Goal: Information Seeking & Learning: Learn about a topic

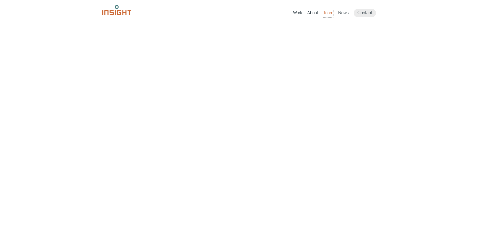
click at [332, 13] on link "Team" at bounding box center [328, 13] width 10 height 7
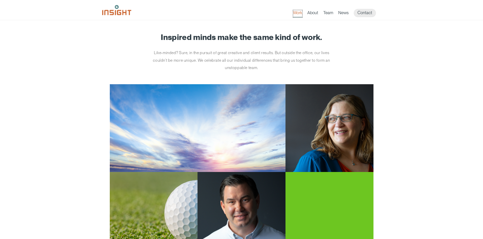
click at [296, 11] on link "Work" at bounding box center [297, 13] width 9 height 7
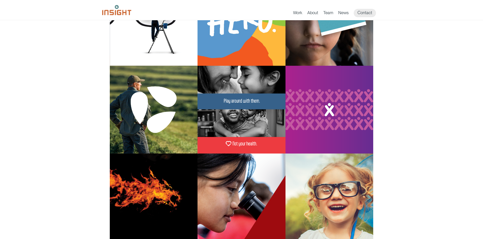
scroll to position [51, 0]
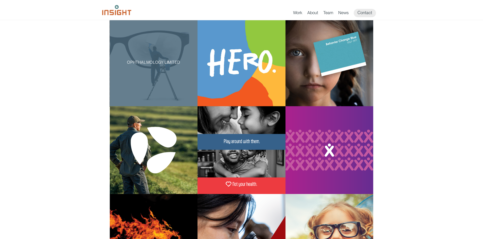
click at [150, 70] on div "Ophthalmology Limited" at bounding box center [154, 63] width 88 height 88
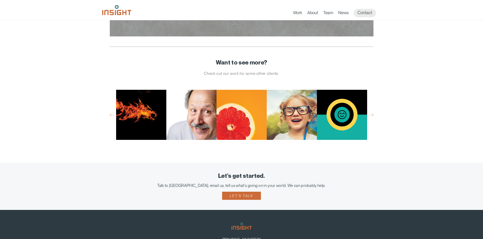
scroll to position [2533, 0]
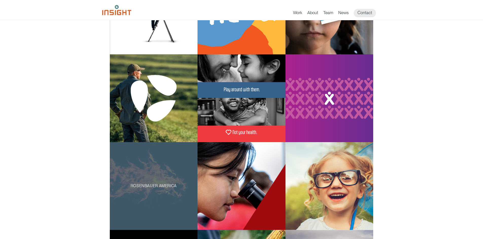
scroll to position [101, 0]
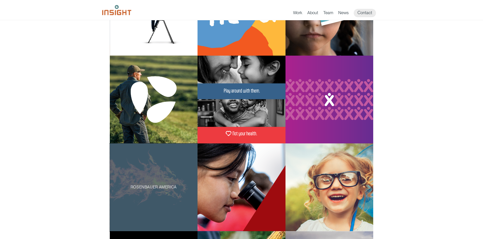
click at [155, 186] on p "Rosenbauer America" at bounding box center [154, 187] width 72 height 6
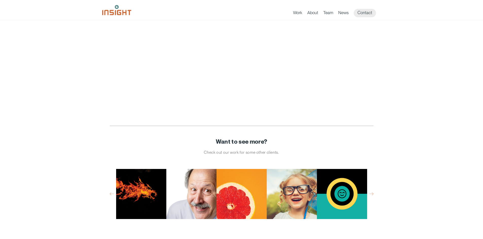
scroll to position [836, 0]
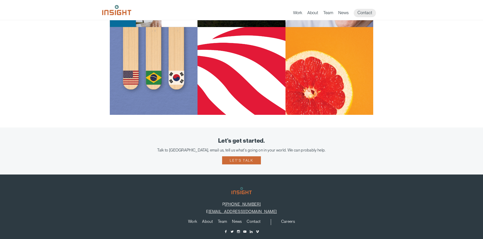
scroll to position [329, 0]
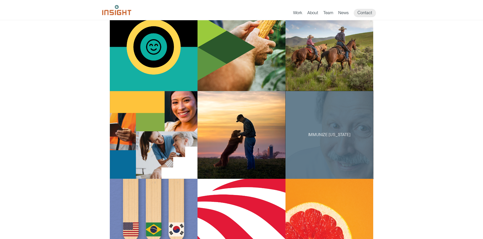
click at [341, 154] on div "Immunize South Dakota" at bounding box center [329, 135] width 88 height 88
